Goal: Information Seeking & Learning: Learn about a topic

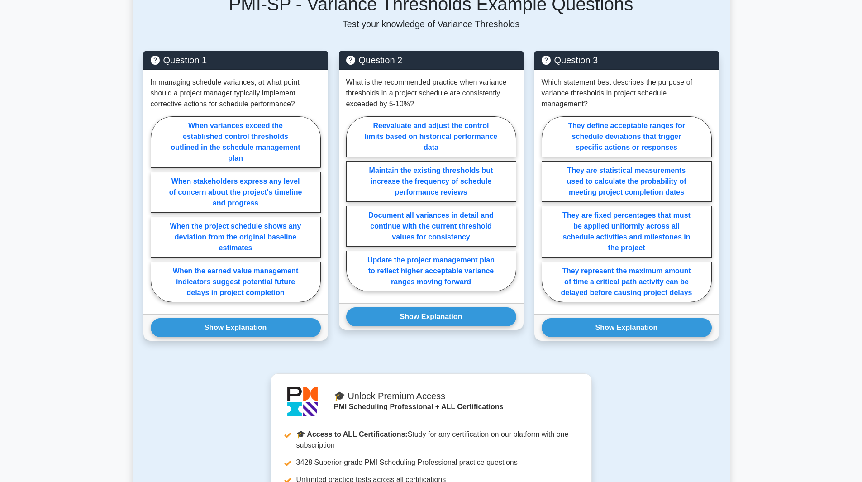
scroll to position [331, 0]
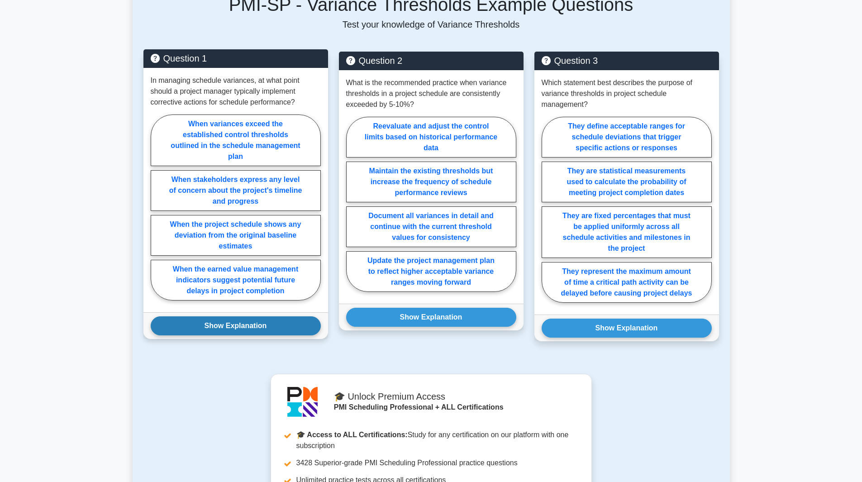
click at [236, 333] on button "Show Explanation" at bounding box center [236, 325] width 170 height 19
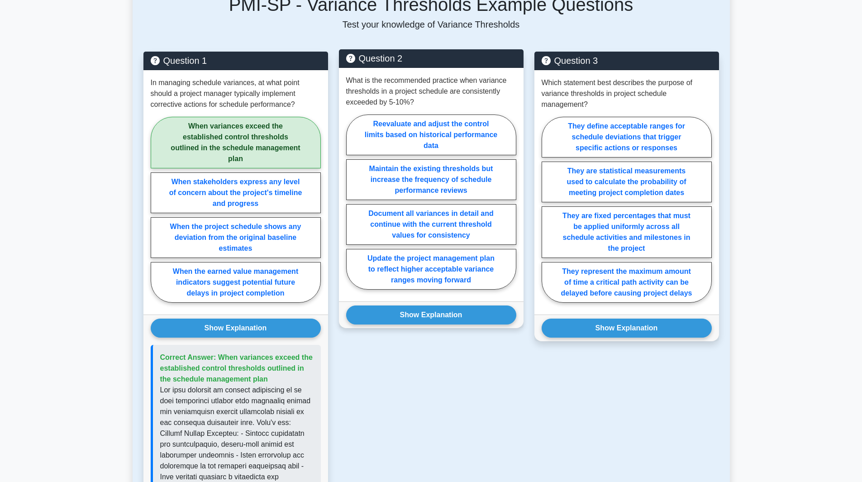
click at [404, 325] on div "Show Explanation Correct Answer: Reevaluate and adjust the control limits based…" at bounding box center [431, 314] width 185 height 27
click at [427, 317] on button "Show Explanation" at bounding box center [431, 314] width 170 height 19
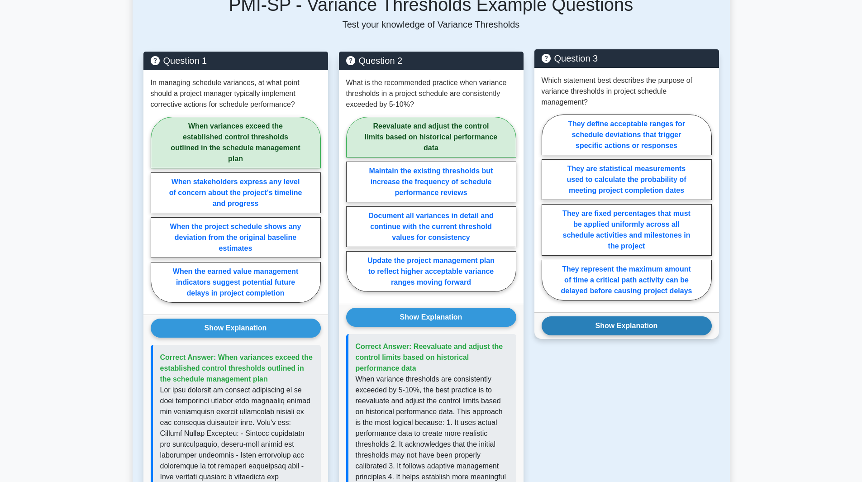
click at [595, 332] on button "Show Explanation" at bounding box center [627, 325] width 170 height 19
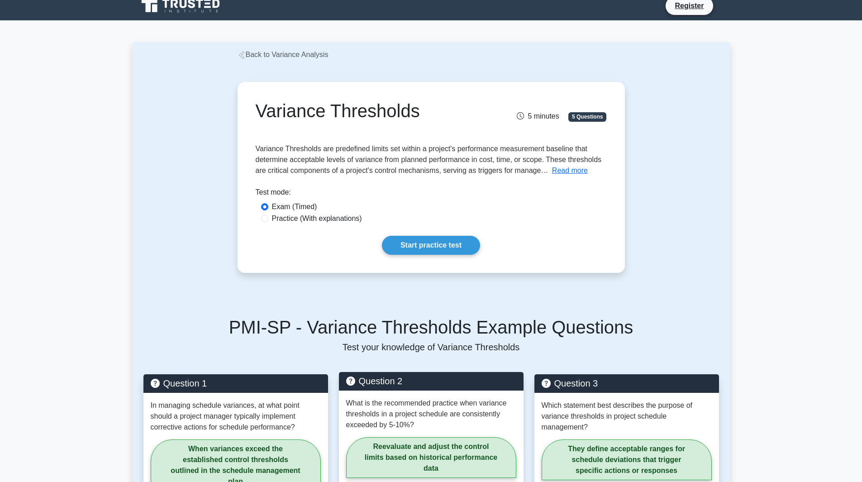
scroll to position [0, 0]
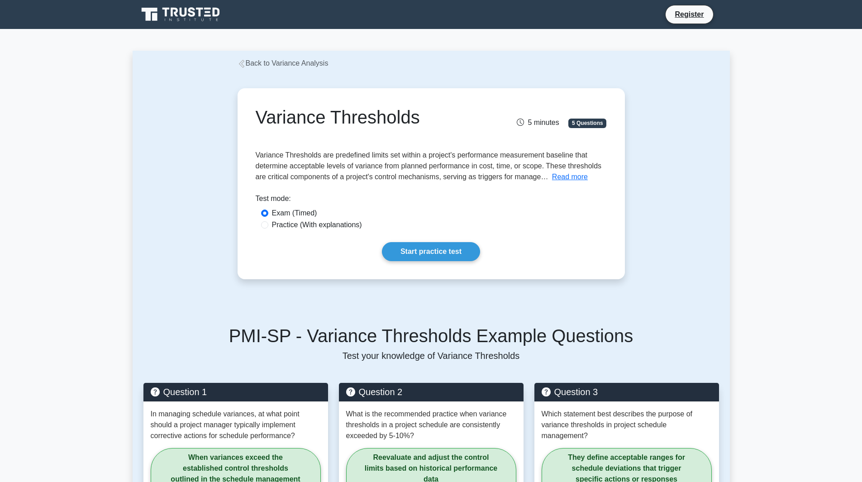
click at [289, 223] on label "Practice (With explanations)" at bounding box center [317, 224] width 90 height 11
click at [268, 223] on input "Practice (With explanations)" at bounding box center [264, 224] width 7 height 7
radio input "true"
click at [409, 252] on link "Start practice test" at bounding box center [431, 251] width 98 height 19
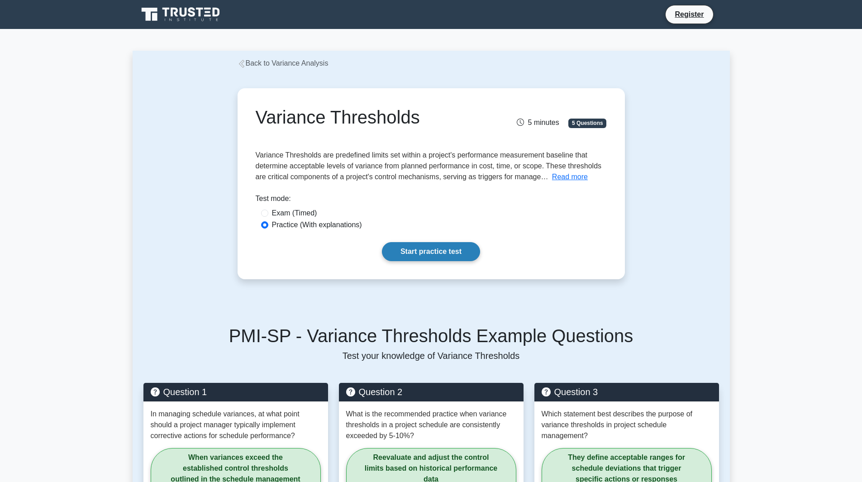
click at [409, 252] on link "Start practice test" at bounding box center [431, 251] width 98 height 19
